Goal: Task Accomplishment & Management: Use online tool/utility

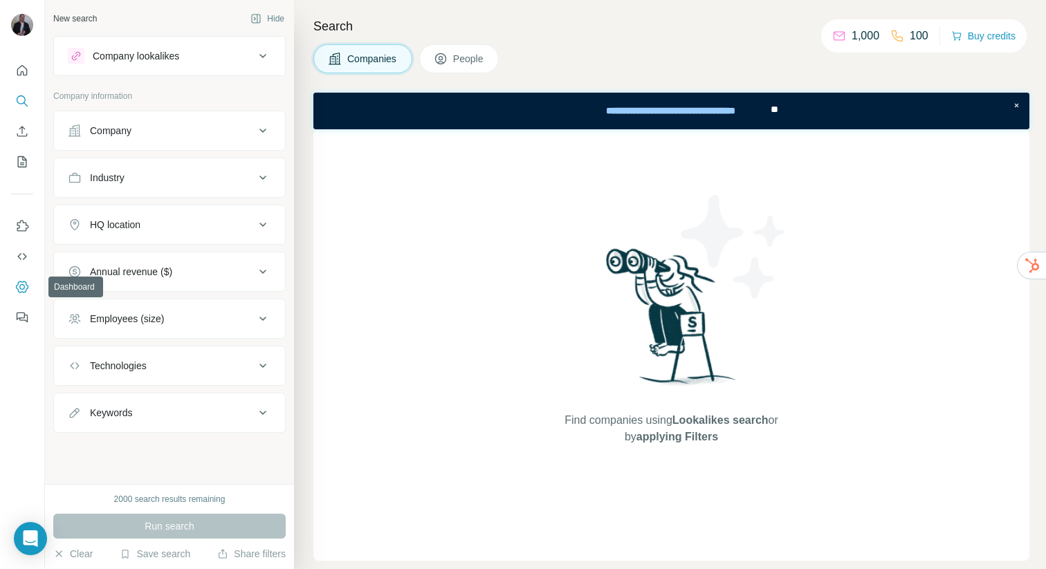
click at [18, 286] on icon "Dashboard" at bounding box center [22, 287] width 14 height 14
click at [28, 69] on icon "Quick start" at bounding box center [22, 71] width 14 height 14
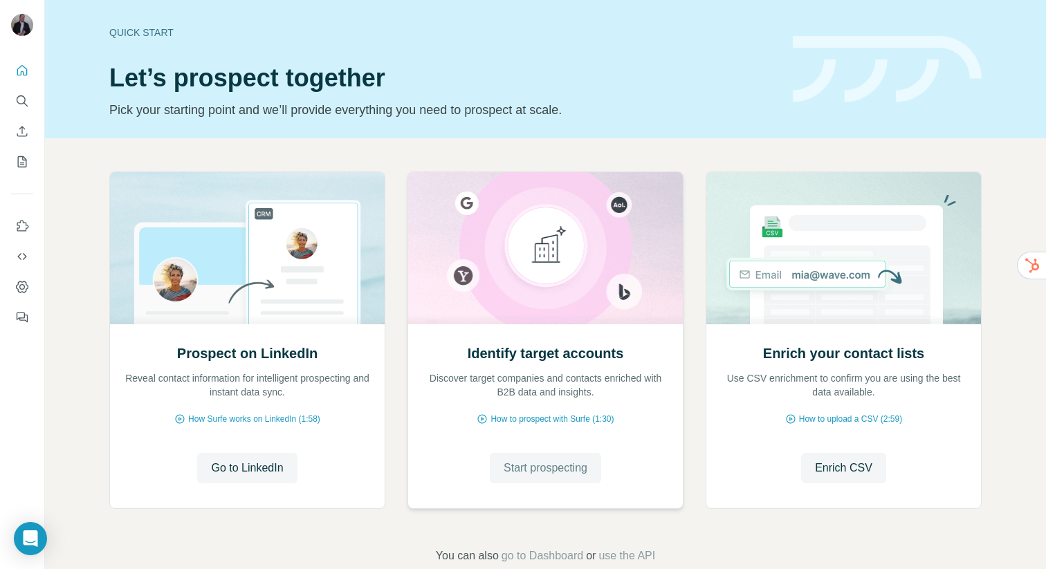
click at [557, 465] on span "Start prospecting" at bounding box center [546, 468] width 84 height 17
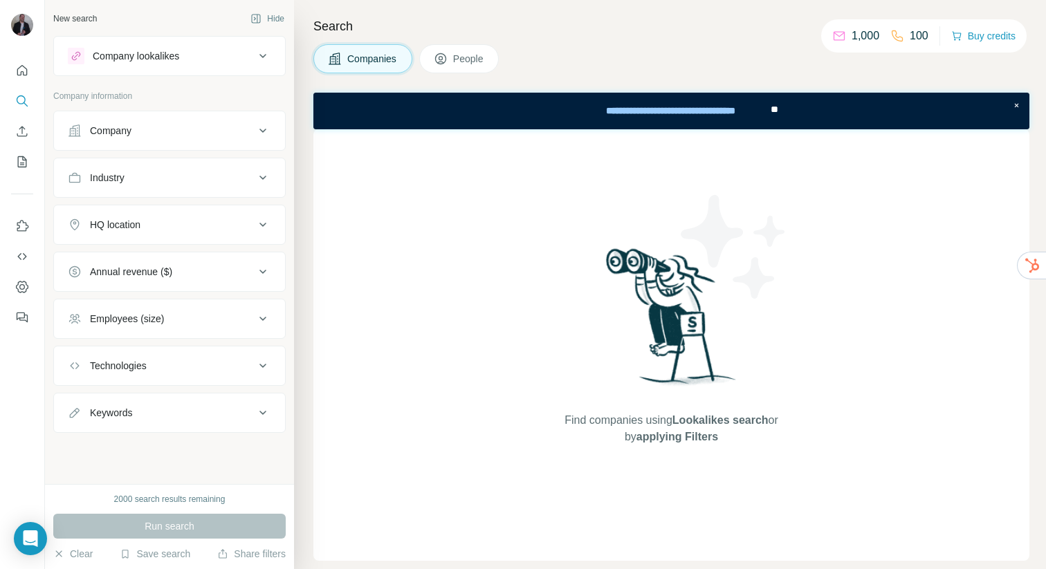
click at [195, 117] on button "Company" at bounding box center [169, 130] width 231 height 33
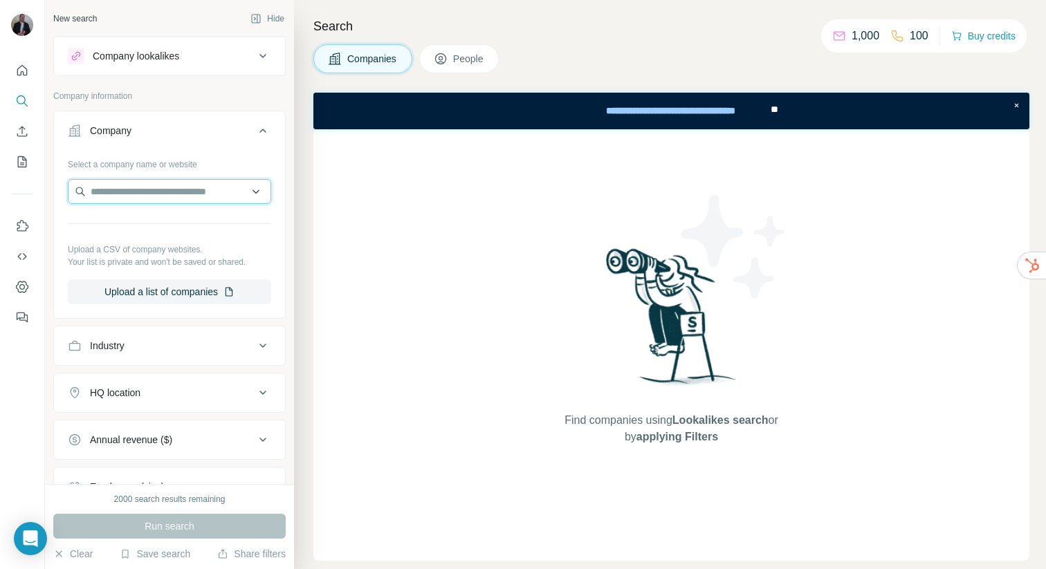
click at [203, 198] on input "text" at bounding box center [169, 191] width 203 height 25
click at [210, 48] on div "Company lookalikes" at bounding box center [161, 56] width 187 height 17
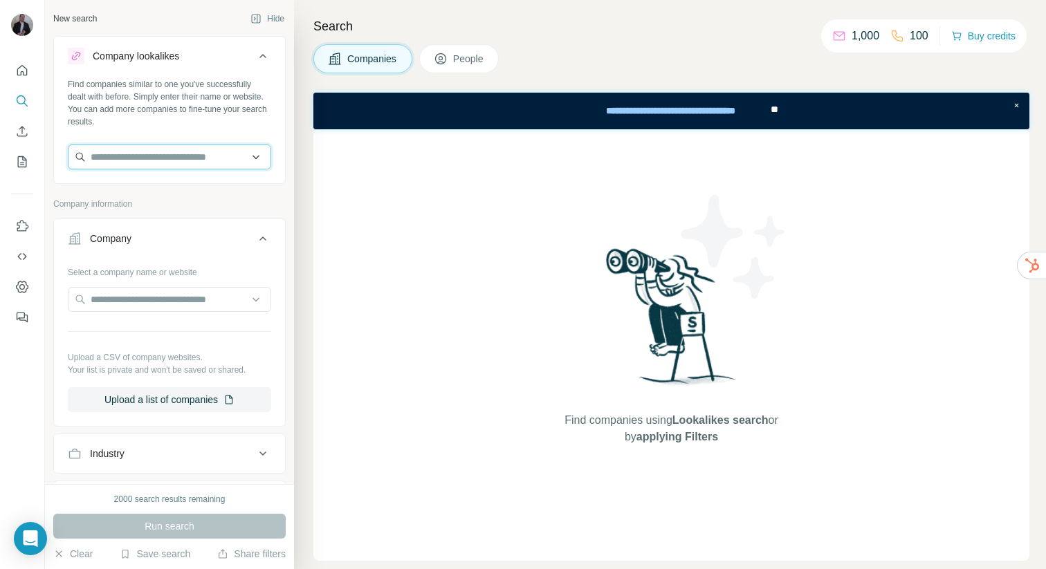
click at [153, 167] on input "text" at bounding box center [169, 157] width 203 height 25
type input "**********"
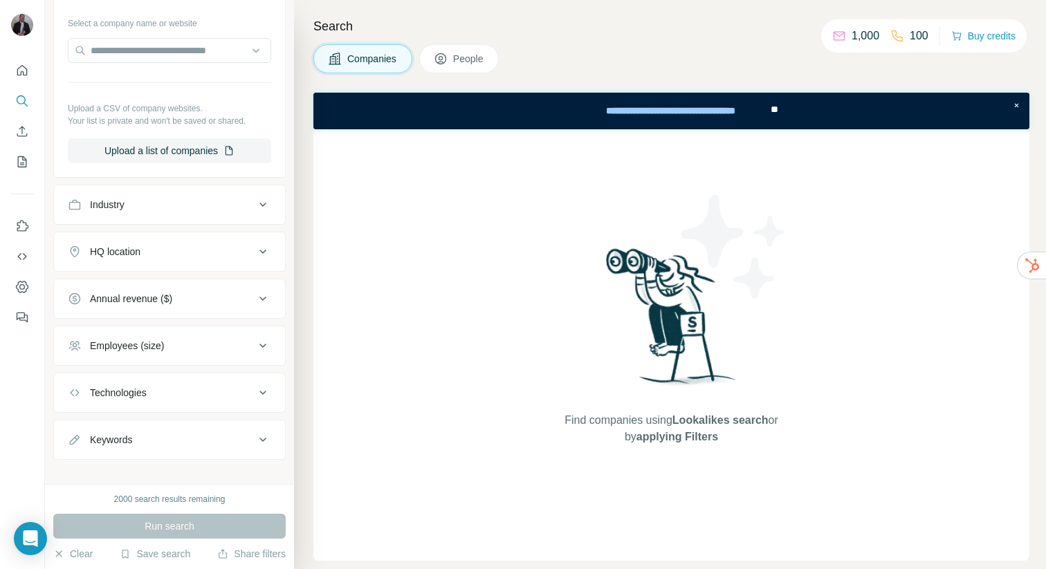
scroll to position [264, 0]
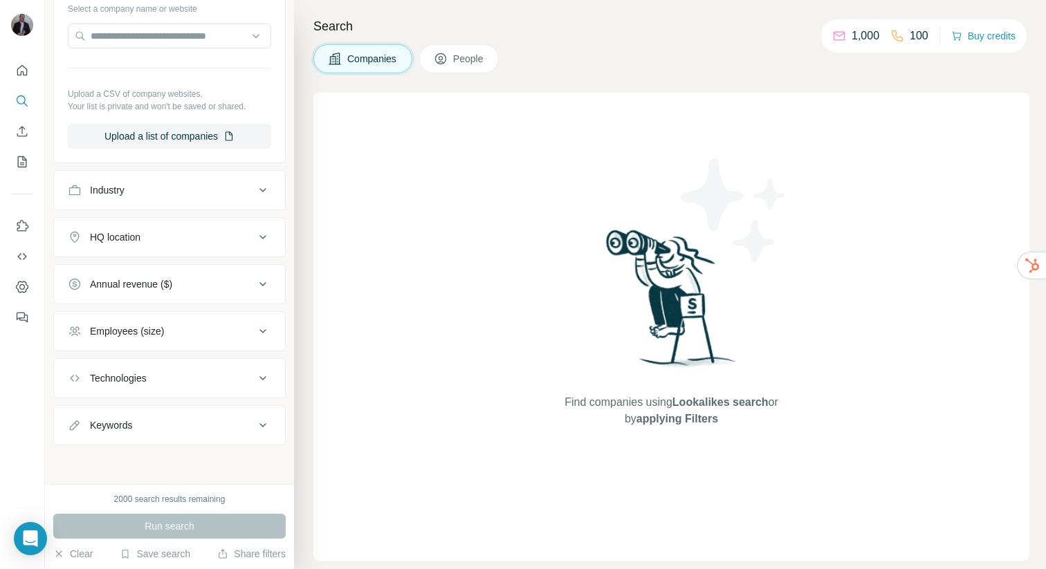
click at [438, 57] on icon at bounding box center [440, 58] width 11 height 11
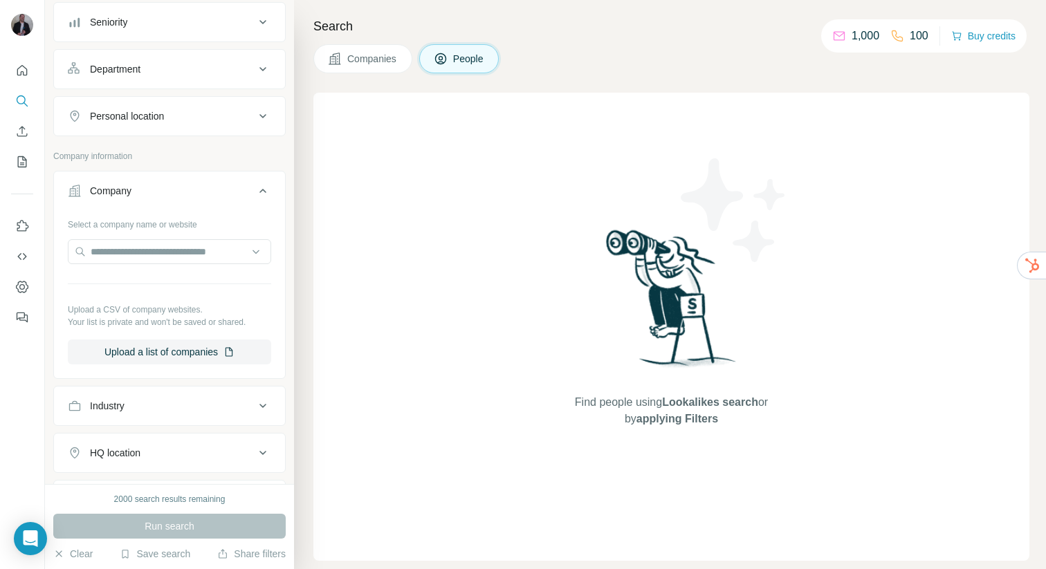
click at [382, 59] on span "Companies" at bounding box center [372, 59] width 50 height 14
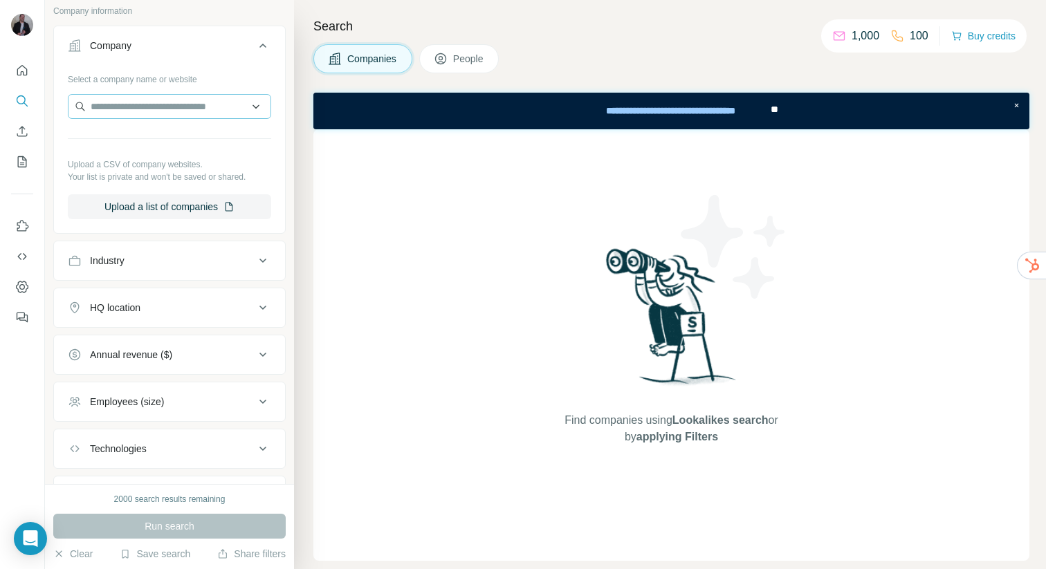
scroll to position [111, 0]
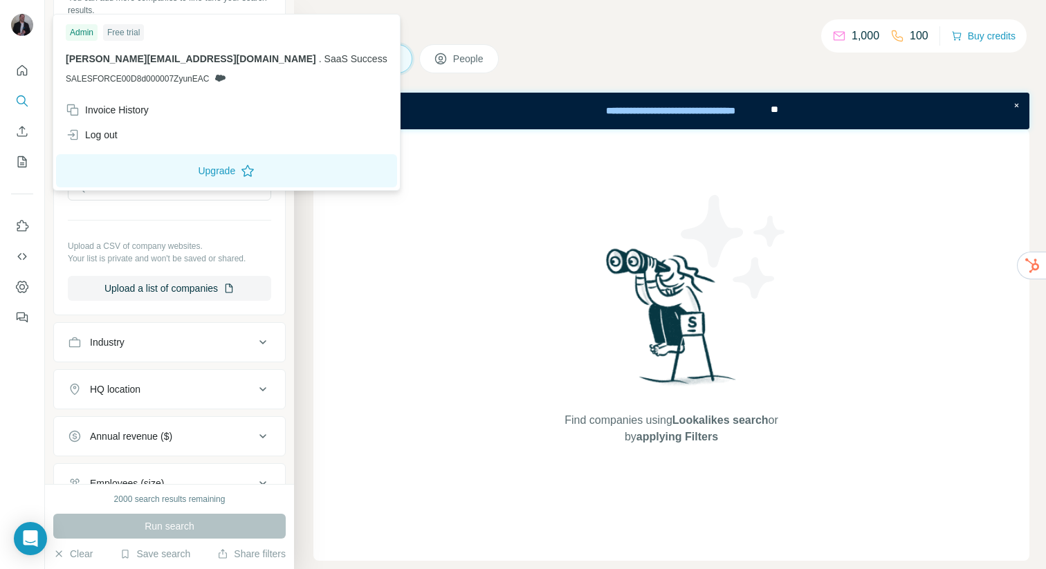
click at [22, 24] on img at bounding box center [22, 25] width 22 height 22
click at [24, 285] on icon "Dashboard" at bounding box center [22, 287] width 14 height 14
